Goal: Download file/media

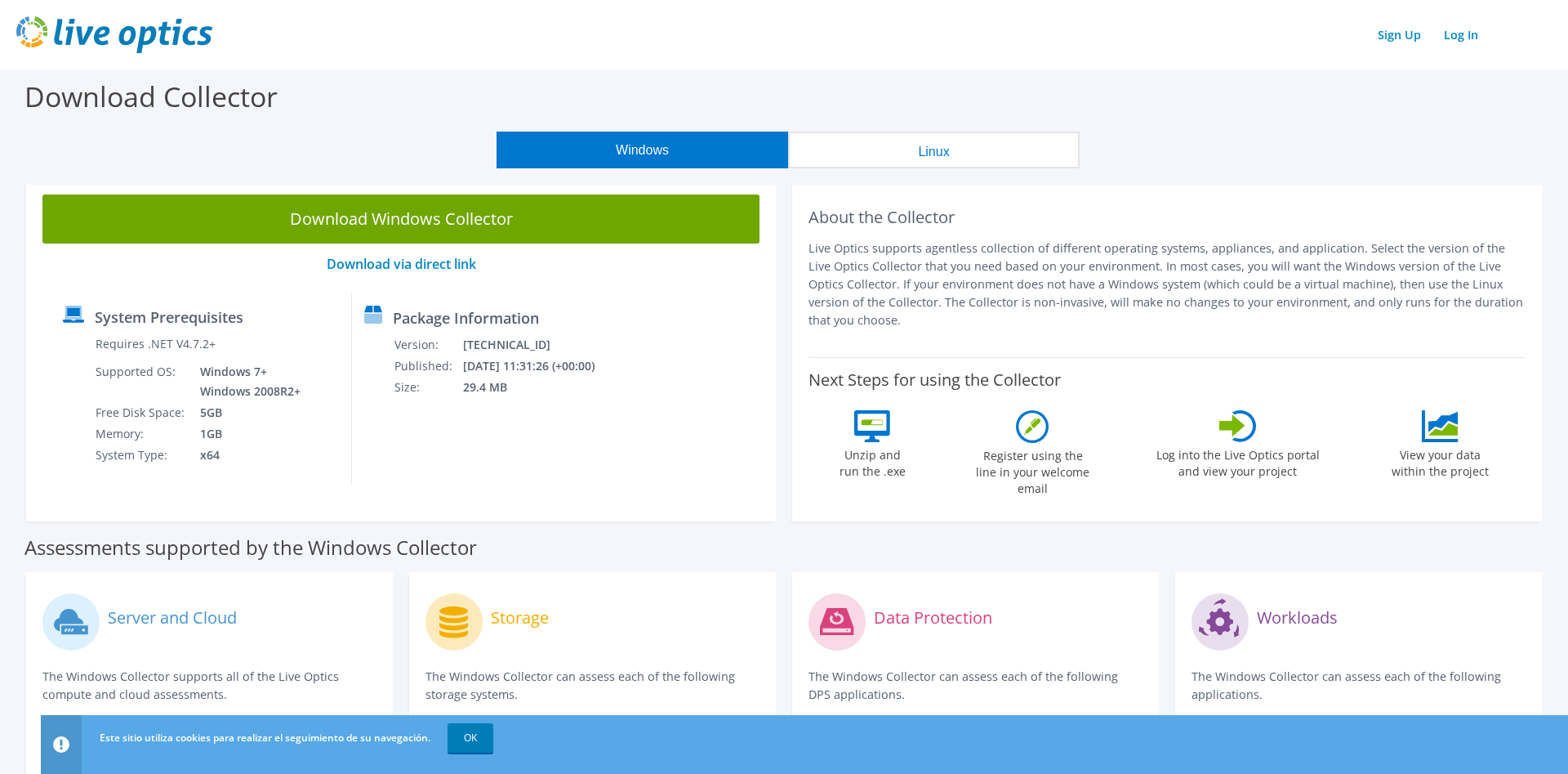
click at [842, 56] on header "Sign Up Log In" at bounding box center [784, 35] width 1568 height 69
click at [1012, 153] on button "Linux" at bounding box center [934, 150] width 292 height 37
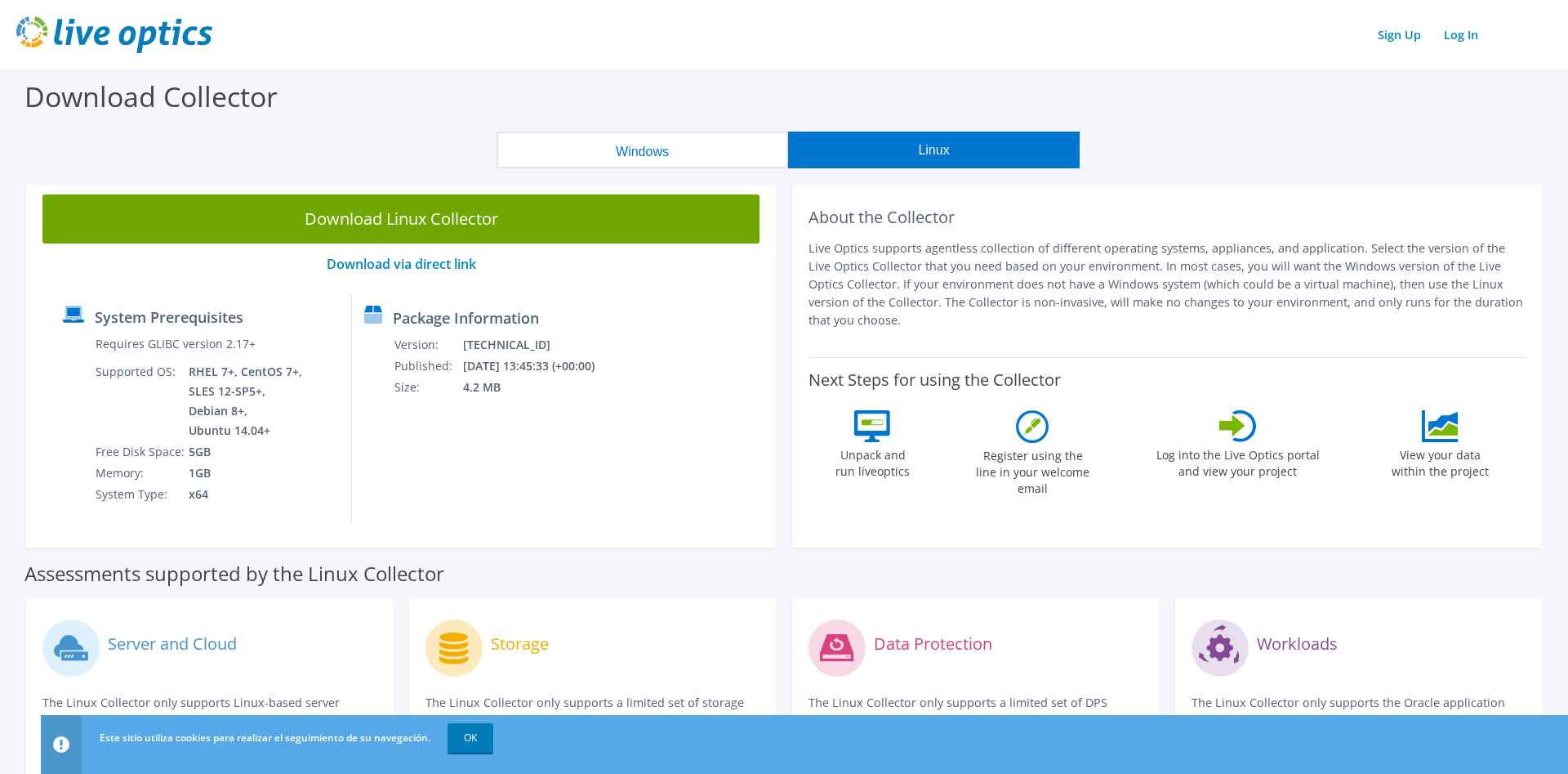
click at [629, 145] on button "Windows" at bounding box center [642, 150] width 292 height 37
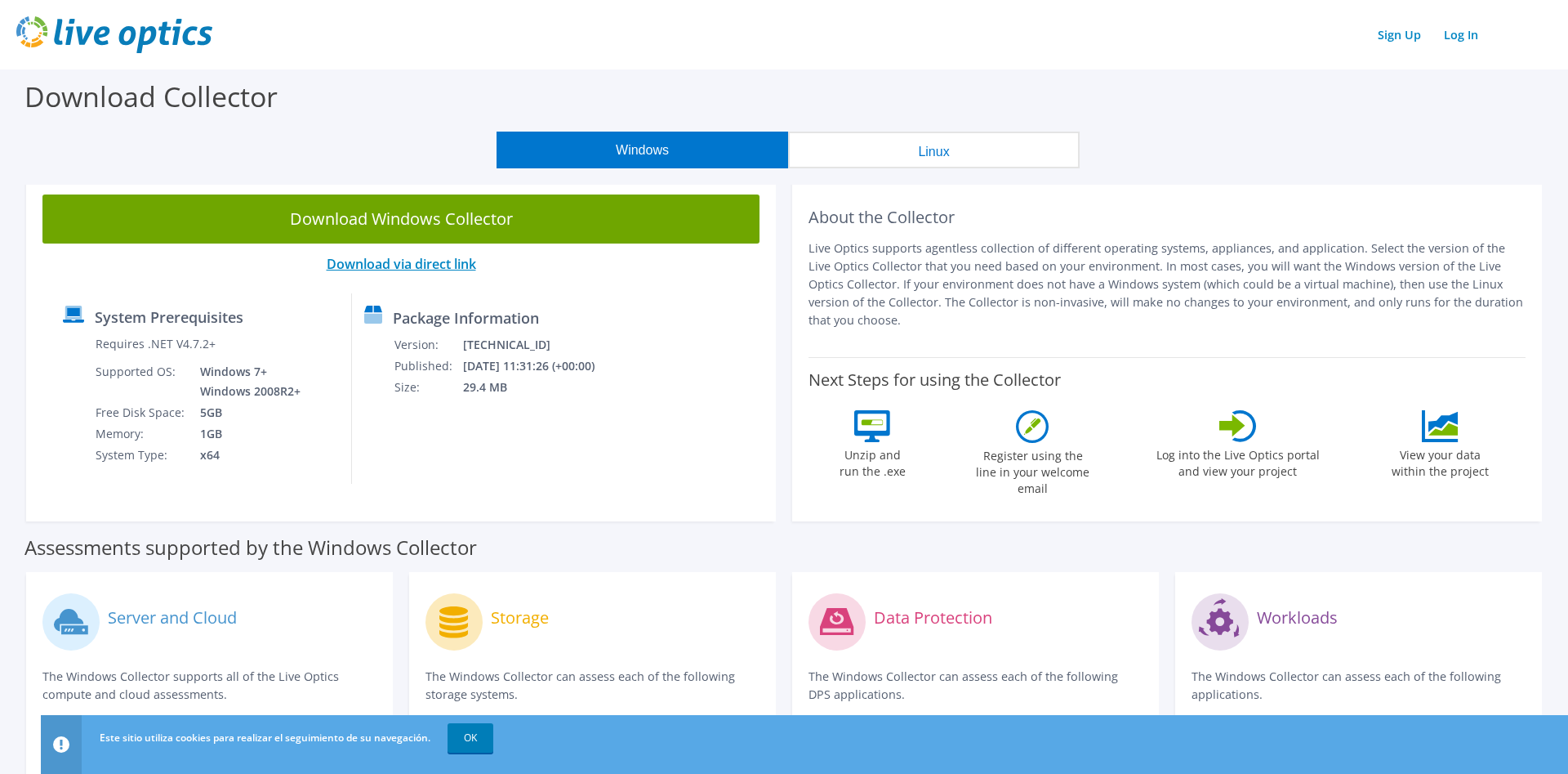
click at [403, 264] on link "Download via direct link" at bounding box center [401, 264] width 150 height 18
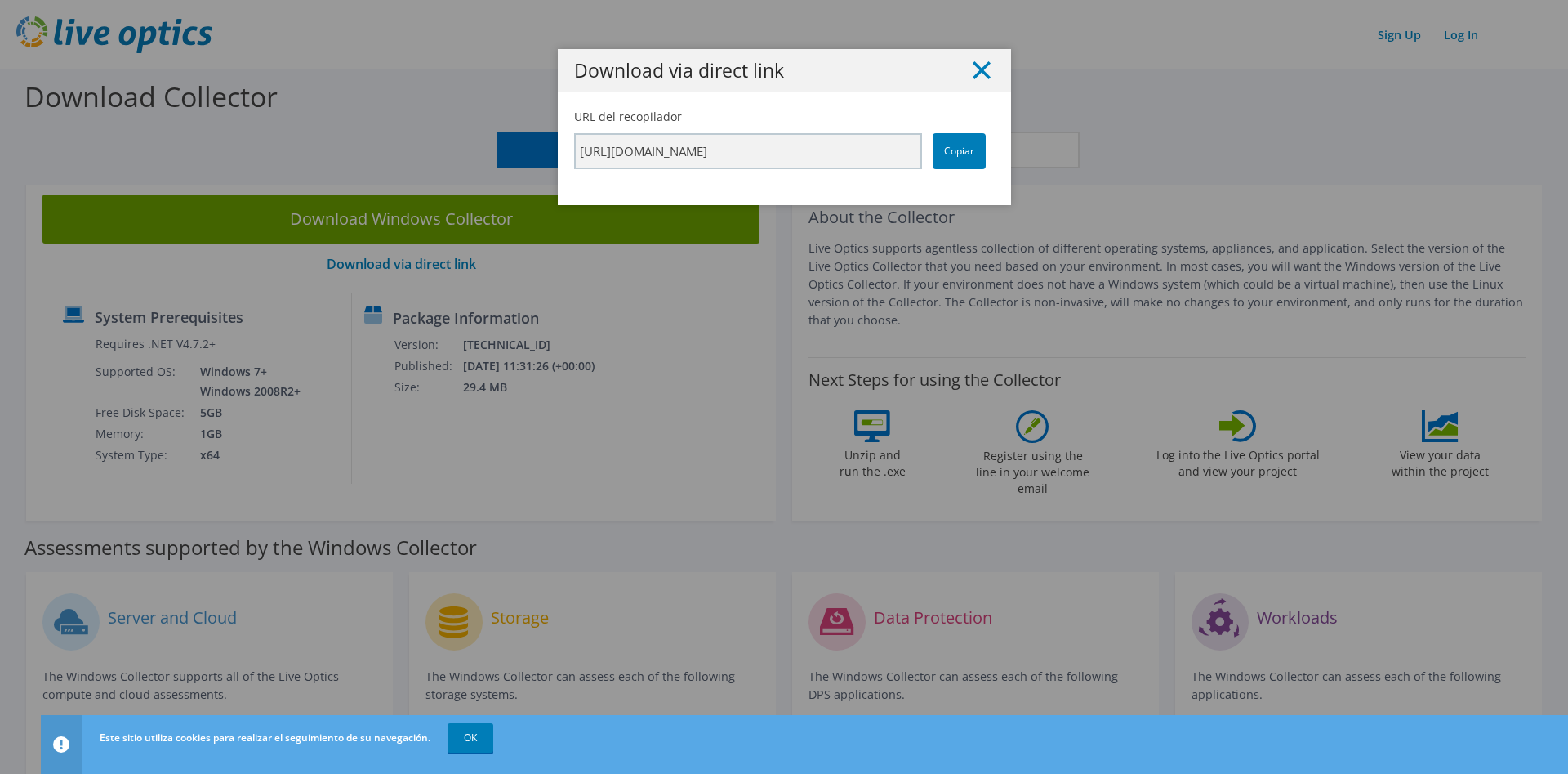
click at [987, 70] on icon at bounding box center [982, 70] width 18 height 18
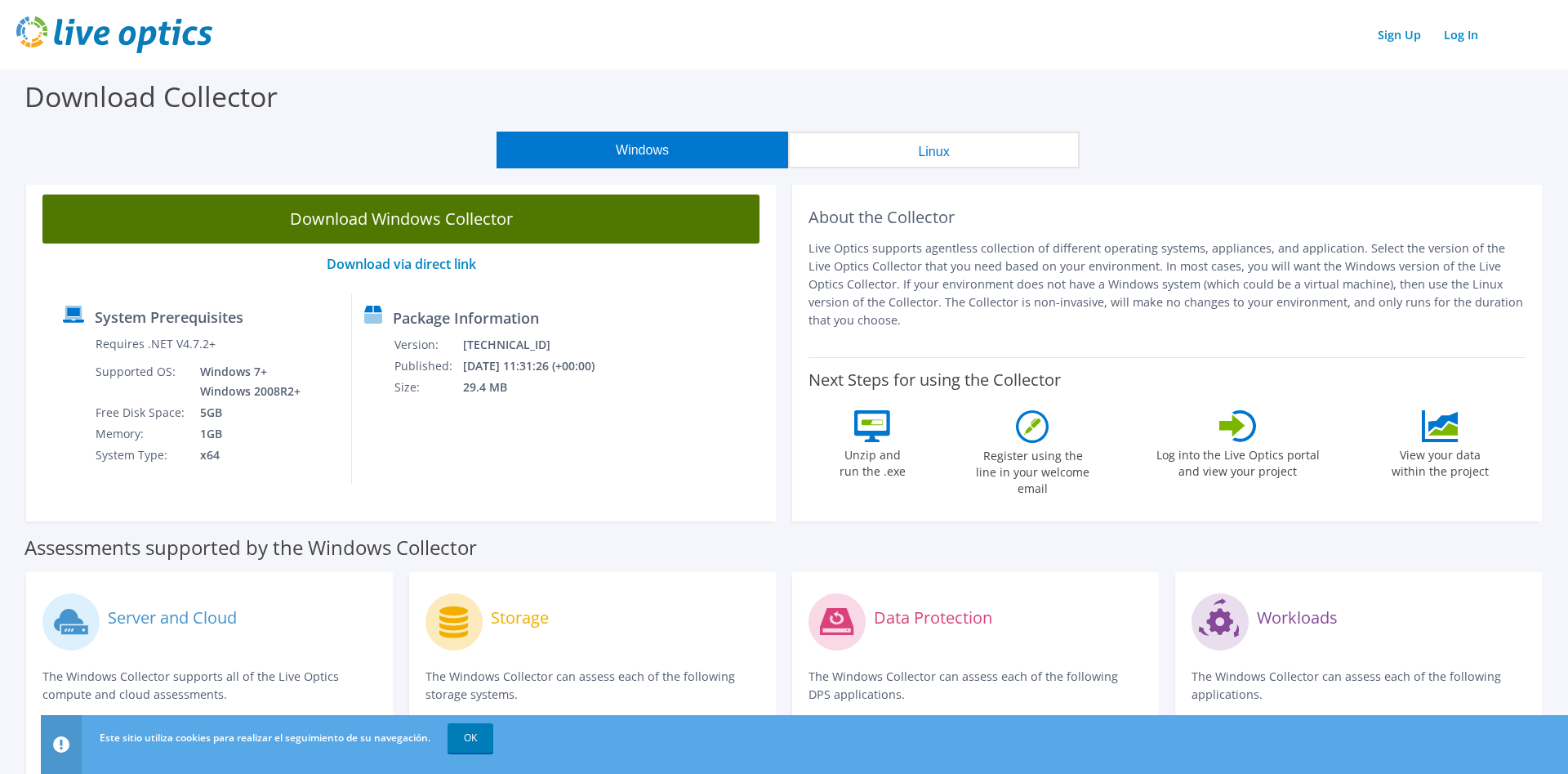
click at [477, 219] on link "Download Windows Collector" at bounding box center [401, 219] width 717 height 49
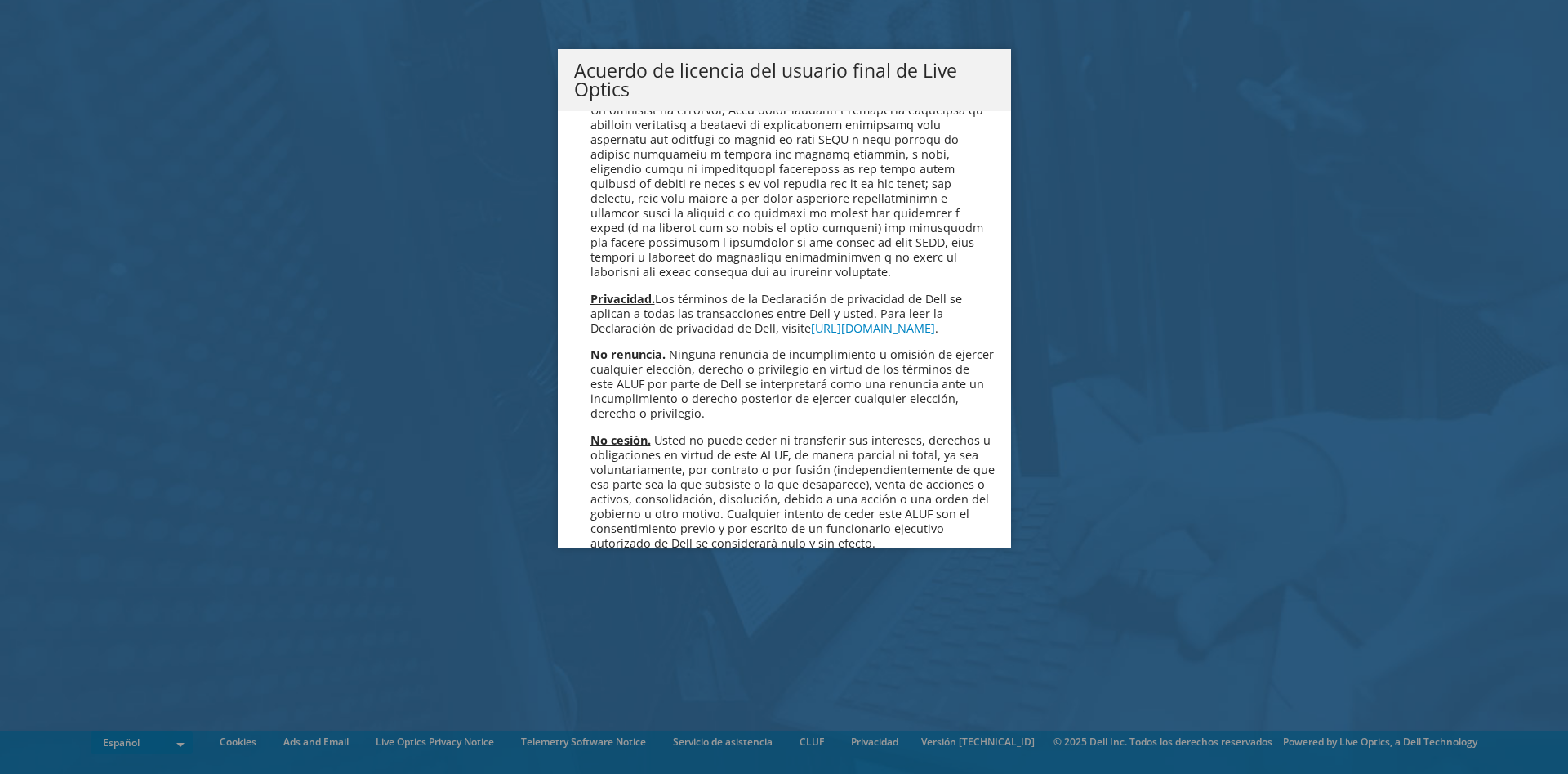
scroll to position [6784, 0]
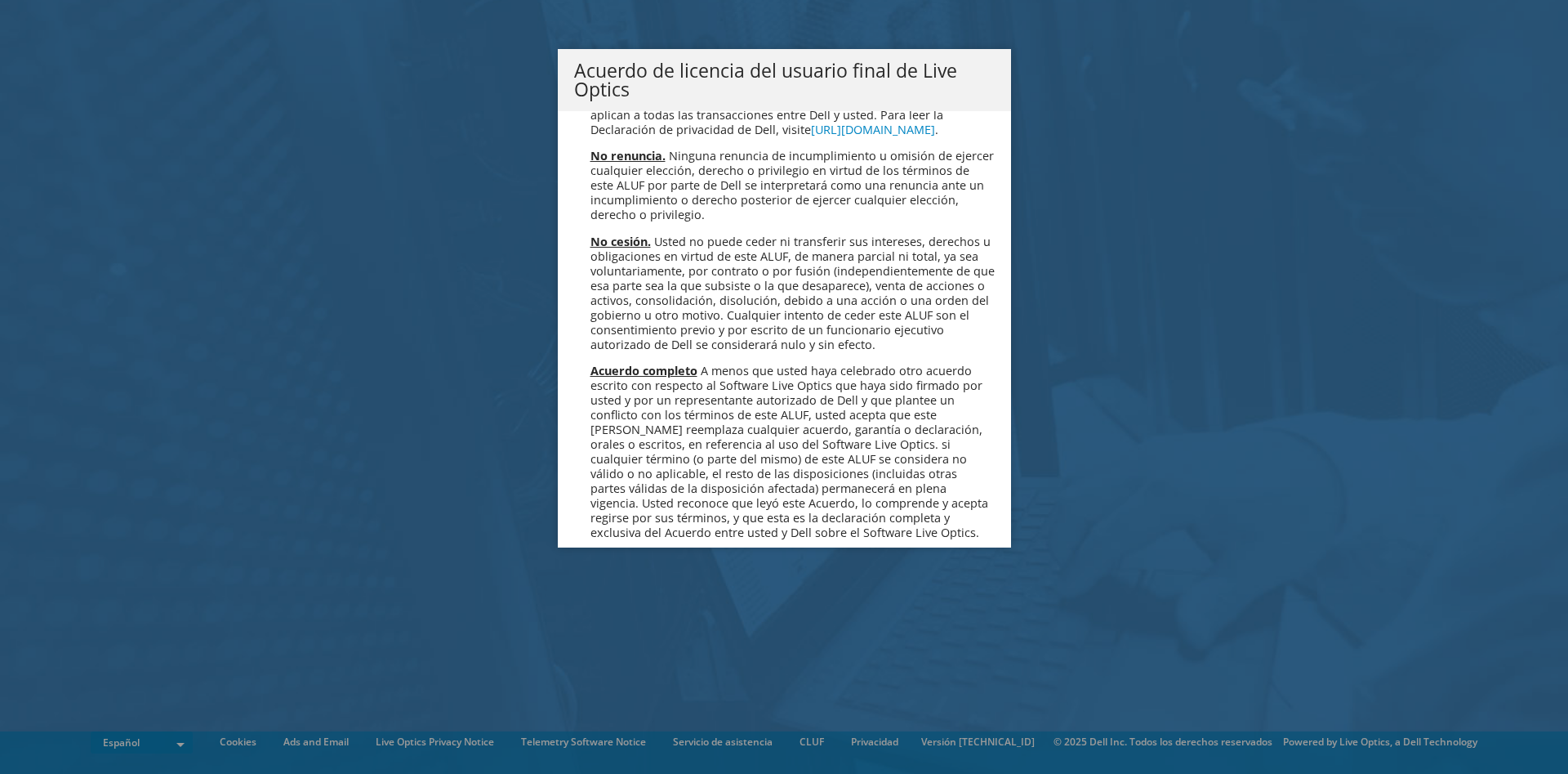
click at [623, 598] on link "Aceptar" at bounding box center [619, 617] width 90 height 39
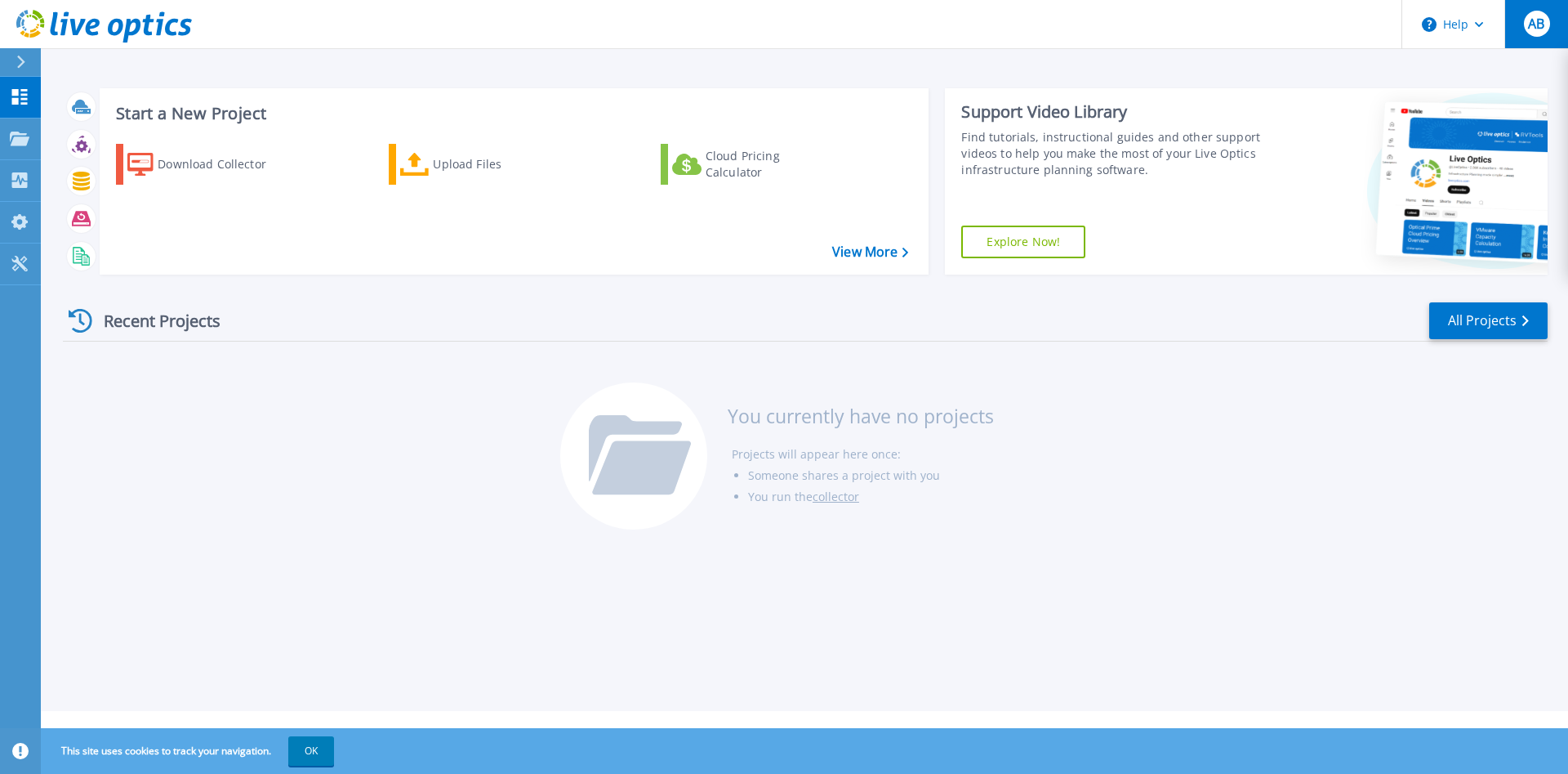
click at [1532, 35] on div "AB" at bounding box center [1537, 24] width 26 height 26
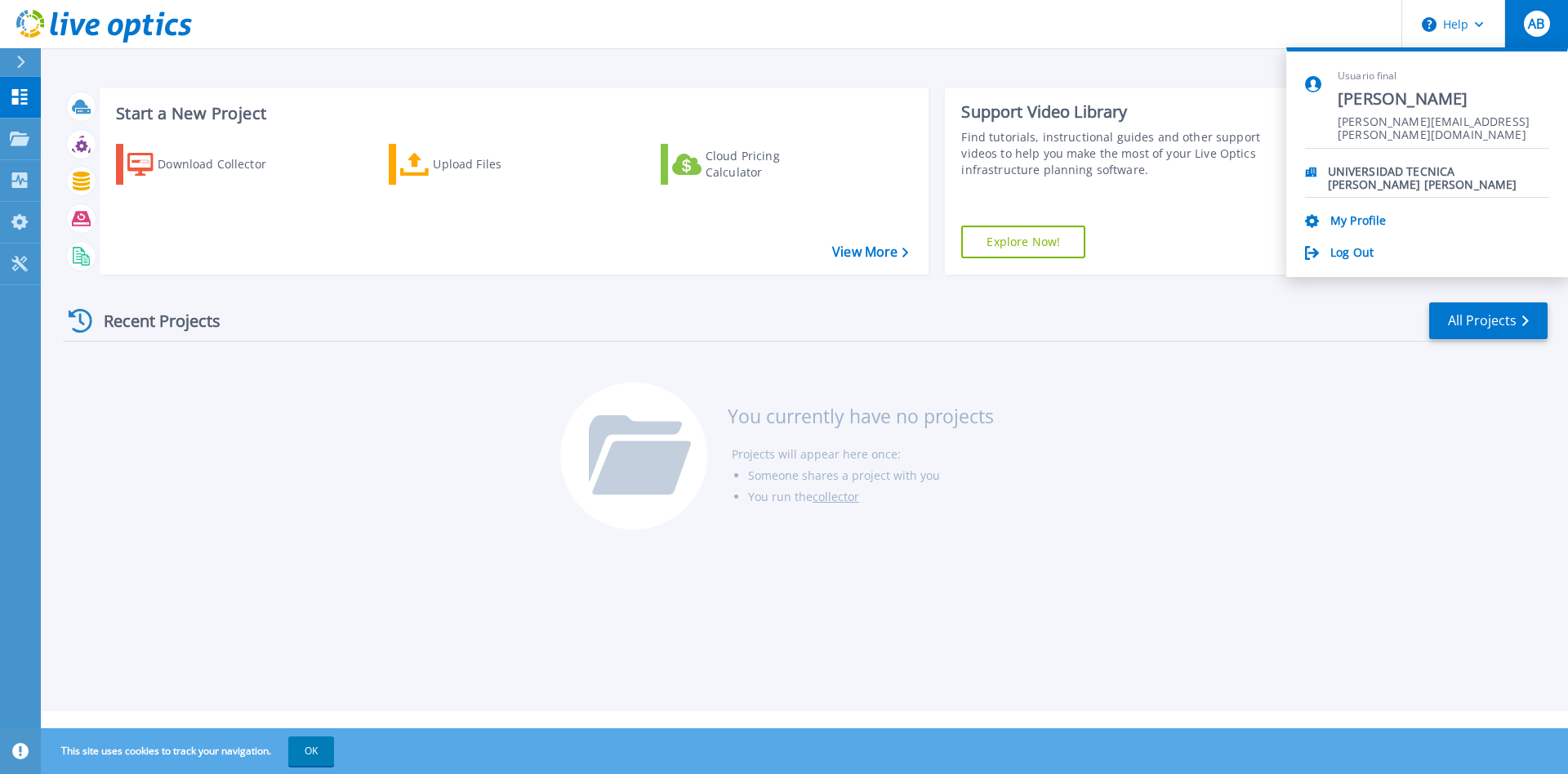
click at [1532, 35] on div "AB" at bounding box center [1537, 24] width 26 height 26
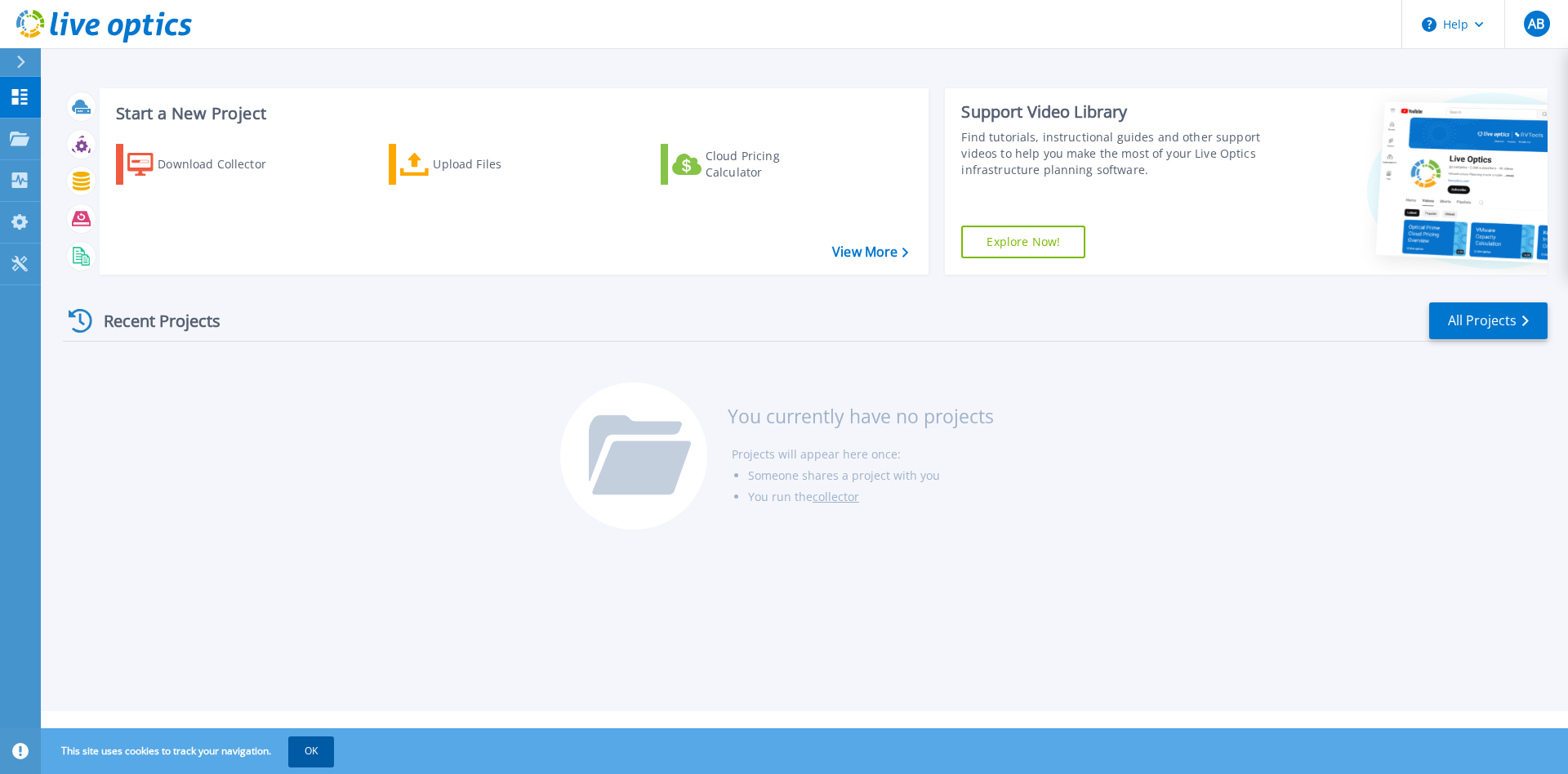
click at [334, 762] on button "OK" at bounding box center [311, 751] width 46 height 29
